Goal: Task Accomplishment & Management: Complete application form

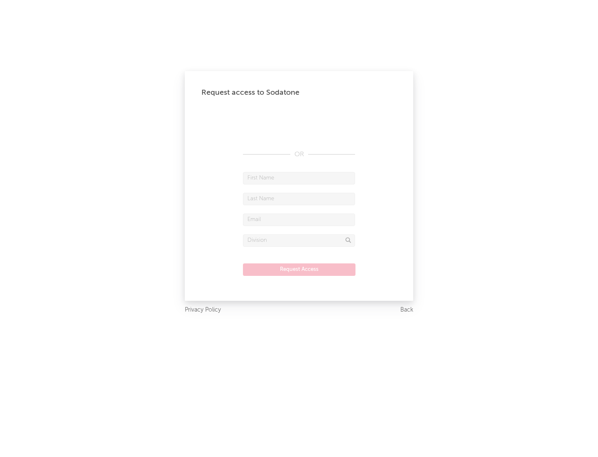
click at [299, 178] on input "text" at bounding box center [299, 178] width 112 height 12
type input "[PERSON_NAME]"
click at [299, 199] on input "text" at bounding box center [299, 199] width 112 height 12
type input "[PERSON_NAME]"
click at [299, 219] on input "text" at bounding box center [299, 220] width 112 height 12
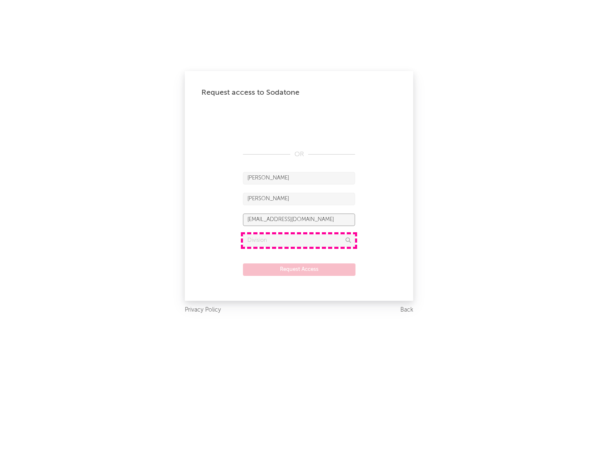
type input "[EMAIL_ADDRESS][DOMAIN_NAME]"
click at [299, 240] on input "text" at bounding box center [299, 240] width 112 height 12
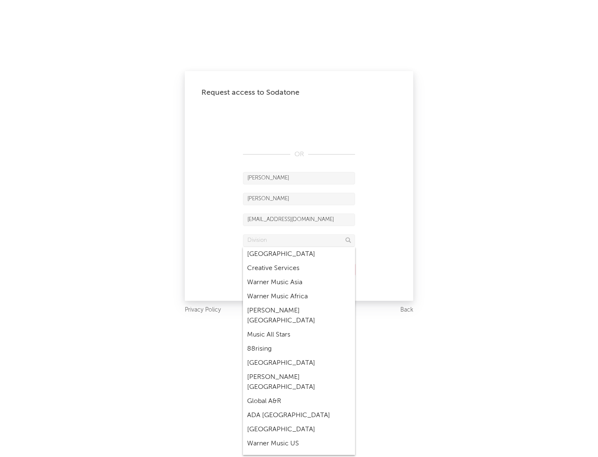
click at [299, 328] on div "Music All Stars" at bounding box center [299, 335] width 112 height 14
type input "Music All Stars"
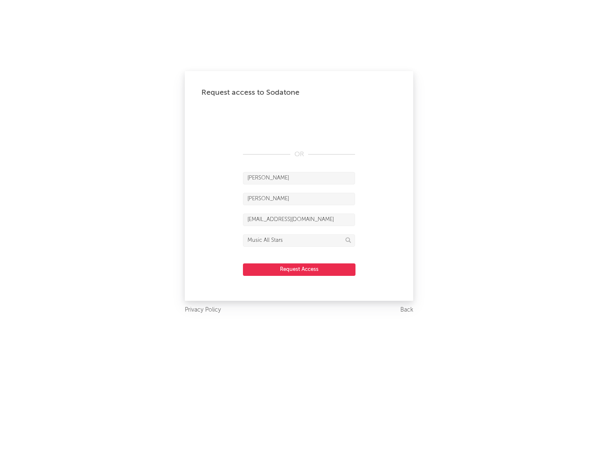
click at [299, 269] on button "Request Access" at bounding box center [299, 269] width 113 height 12
